Goal: Task Accomplishment & Management: Complete application form

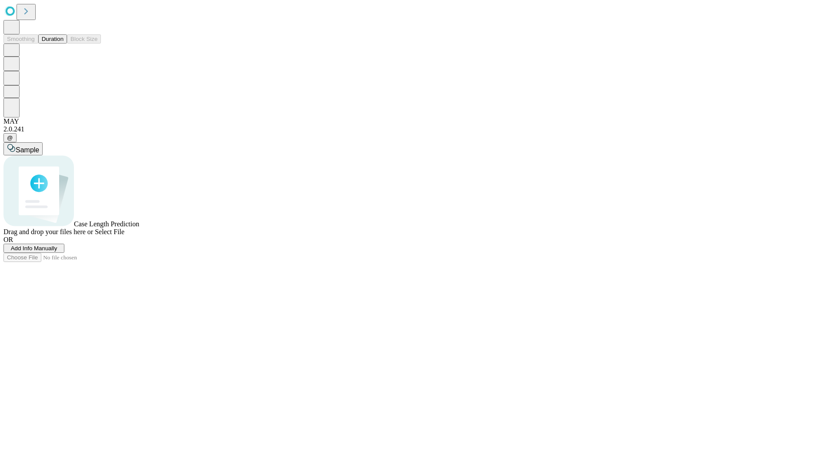
click at [57, 251] on span "Add Info Manually" at bounding box center [34, 248] width 47 height 7
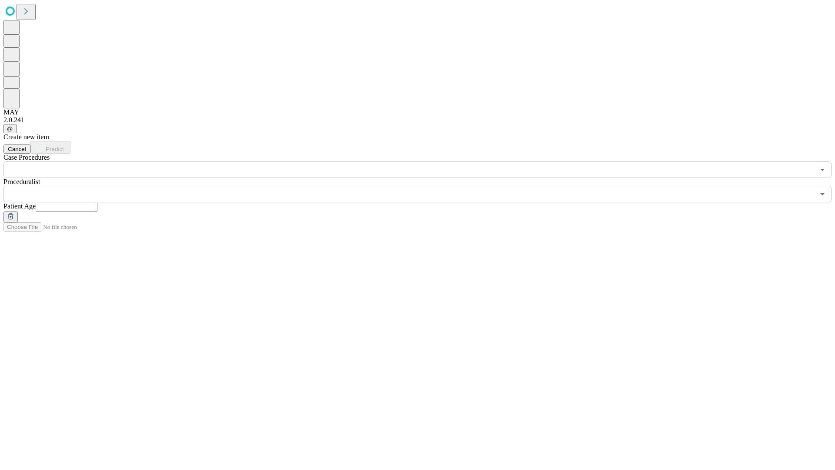
click at [97, 203] on input "text" at bounding box center [67, 207] width 62 height 9
type input "**"
click at [423, 186] on input "text" at bounding box center [408, 194] width 811 height 17
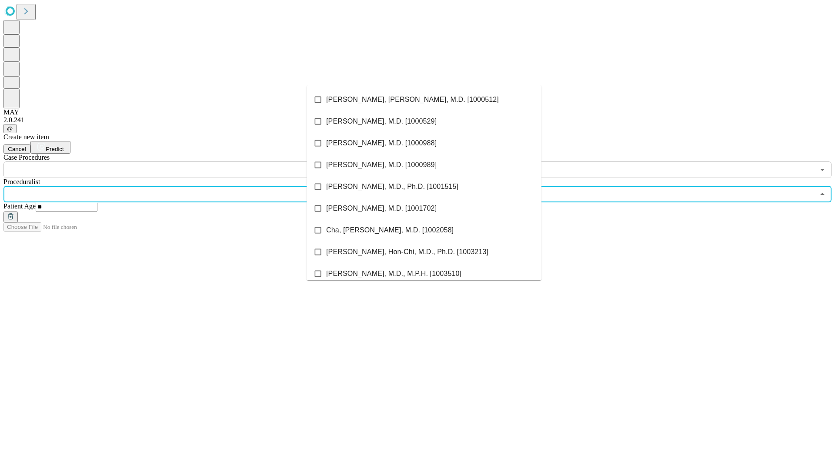
click at [424, 100] on li "[PERSON_NAME], [PERSON_NAME], M.D. [1000512]" at bounding box center [423, 100] width 235 height 22
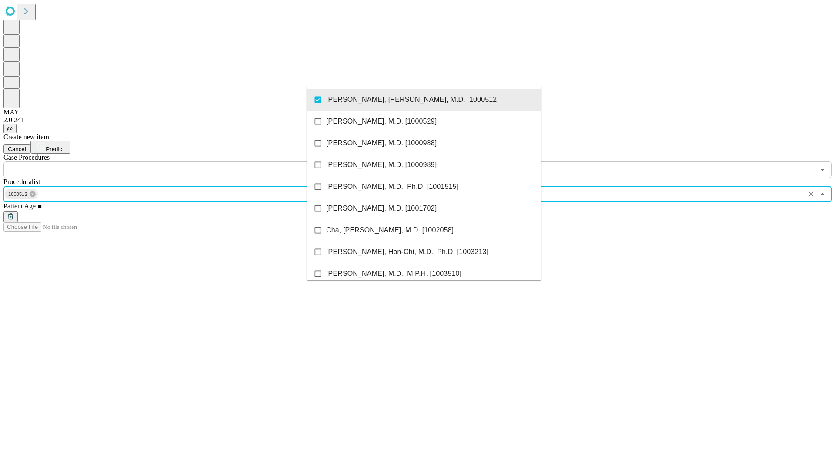
click at [183, 161] on input "text" at bounding box center [408, 169] width 811 height 17
